Goal: Navigation & Orientation: Find specific page/section

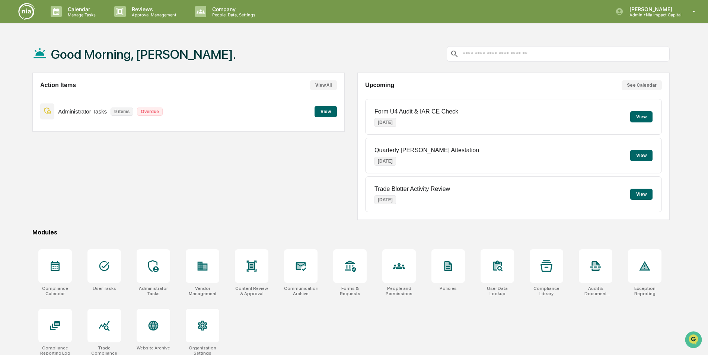
click at [249, 178] on div "Action Items View All Administrator Tasks 9 items Overdue View" at bounding box center [188, 146] width 312 height 147
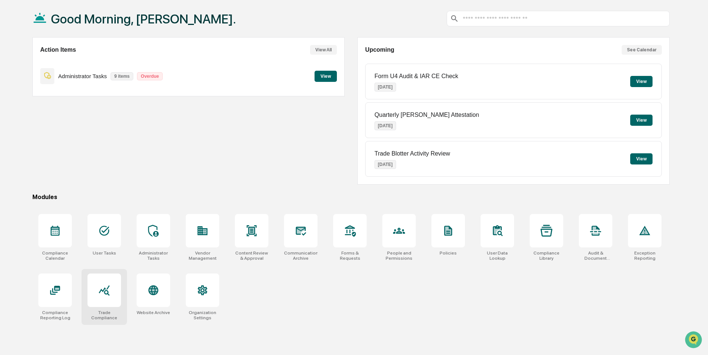
click at [119, 303] on div at bounding box center [105, 291] width 34 height 34
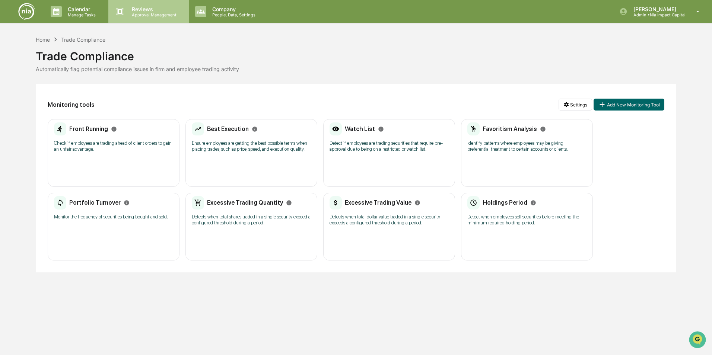
click at [133, 9] on p "Reviews" at bounding box center [153, 9] width 54 height 6
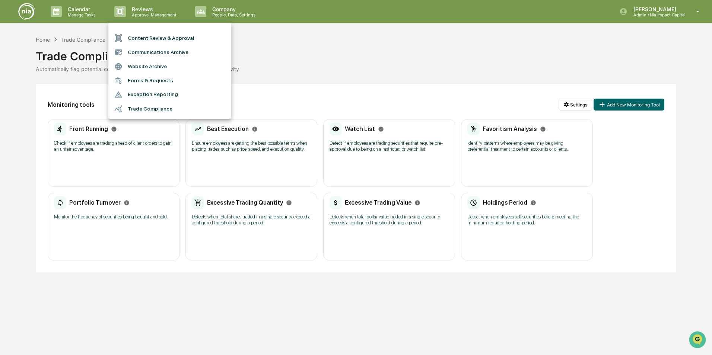
click at [225, 16] on div at bounding box center [356, 177] width 712 height 355
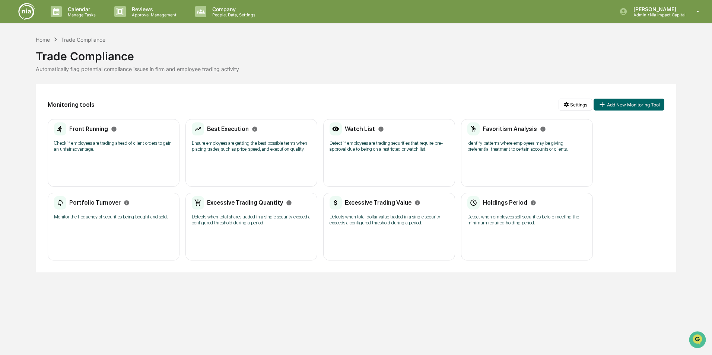
click at [225, 16] on p "People, Data, Settings" at bounding box center [232, 14] width 53 height 5
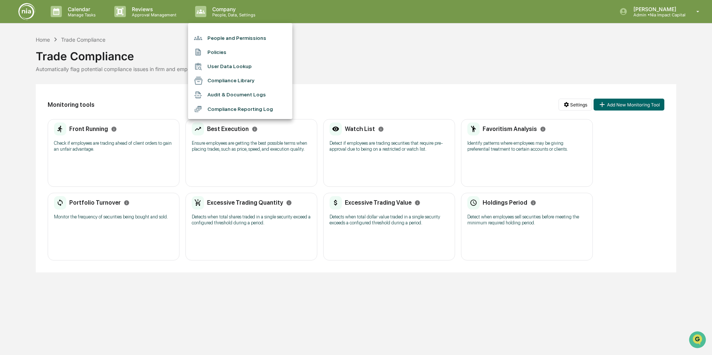
click at [125, 18] on div at bounding box center [356, 177] width 712 height 355
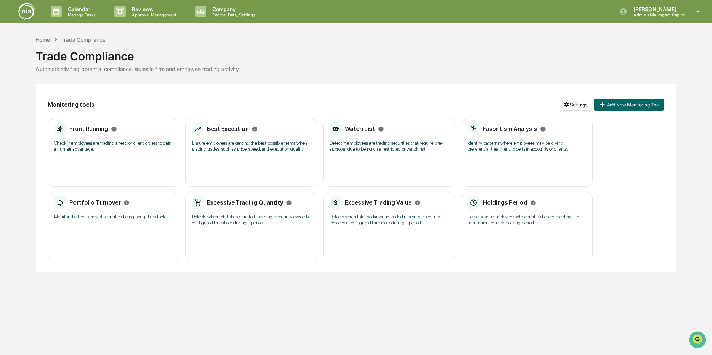
click at [126, 16] on p "Approval Management" at bounding box center [153, 14] width 54 height 5
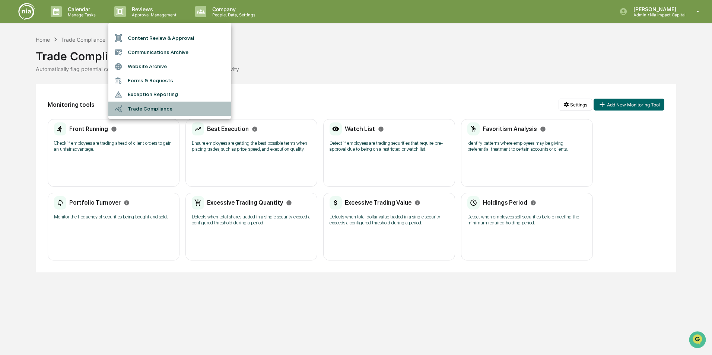
click at [156, 108] on li "Trade Compliance" at bounding box center [169, 109] width 123 height 14
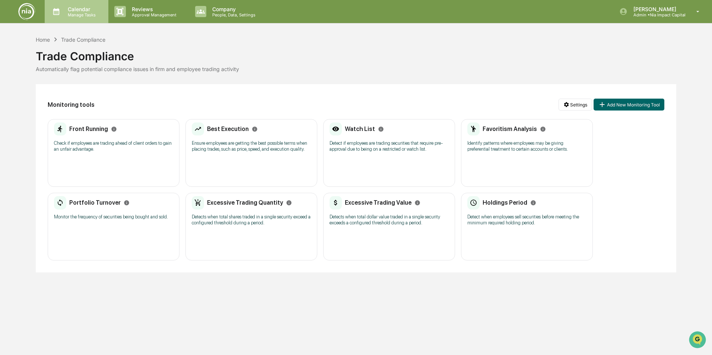
click at [63, 18] on div "Calendar Manage Tasks" at bounding box center [77, 11] width 64 height 23
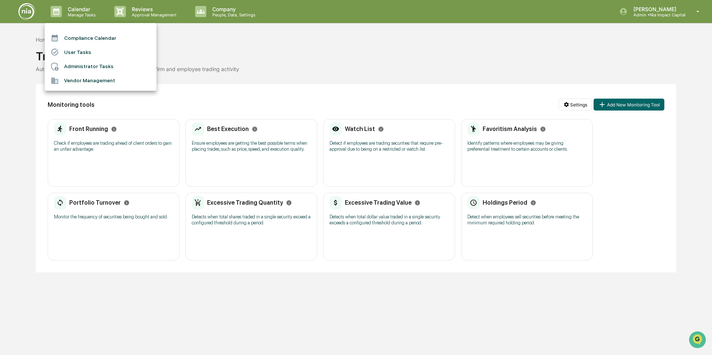
click at [27, 12] on div at bounding box center [356, 177] width 712 height 355
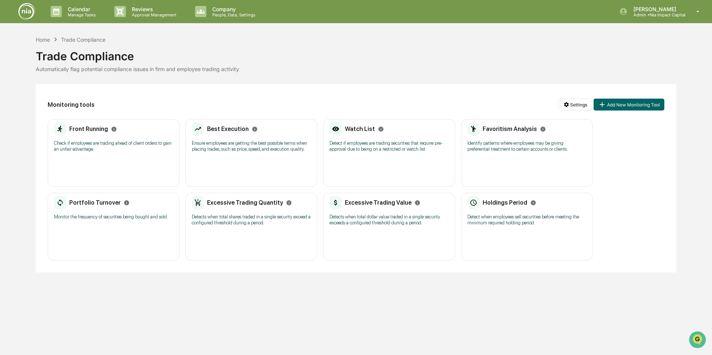
click at [25, 12] on img at bounding box center [27, 12] width 18 height 18
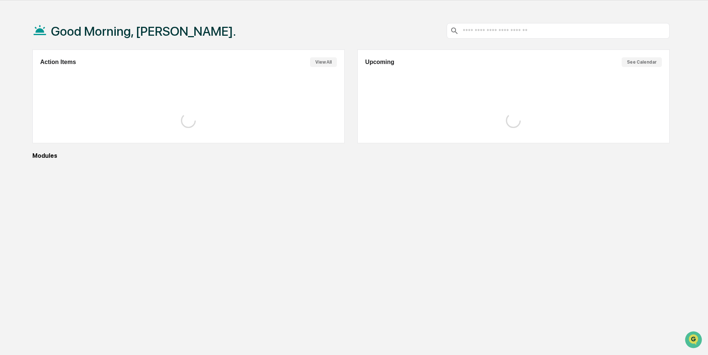
scroll to position [35, 0]
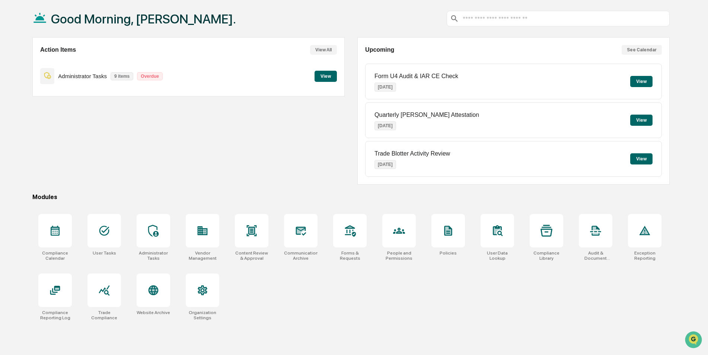
click at [311, 329] on div "Good Morning, Sam. Action Items View All Administrator Tasks 9 items Overdue Vi…" at bounding box center [351, 177] width 660 height 355
click at [301, 132] on div "Action Items View All Administrator Tasks 9 items Overdue View" at bounding box center [188, 110] width 312 height 147
click at [260, 147] on div "Action Items View All Administrator Tasks 9 items Overdue View" at bounding box center [188, 110] width 312 height 147
